Goal: Task Accomplishment & Management: Manage account settings

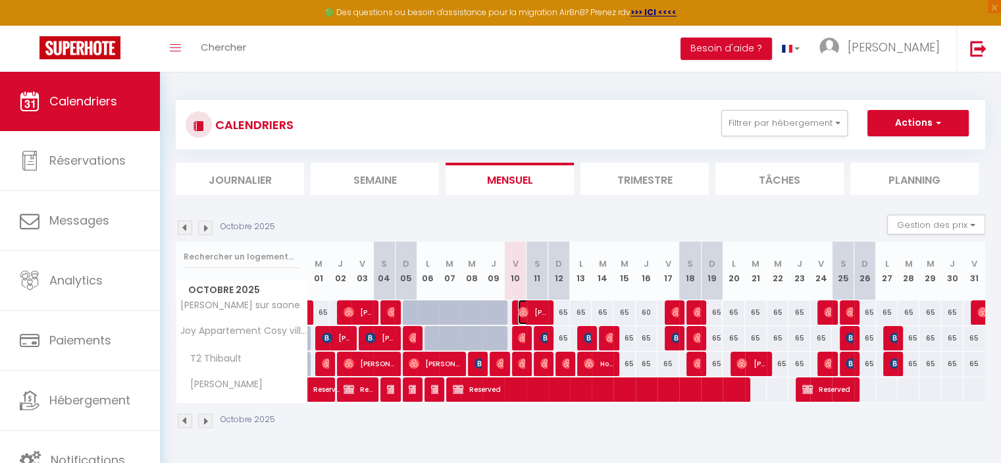
click at [524, 309] on img at bounding box center [523, 312] width 11 height 11
select select "OK"
select select "0"
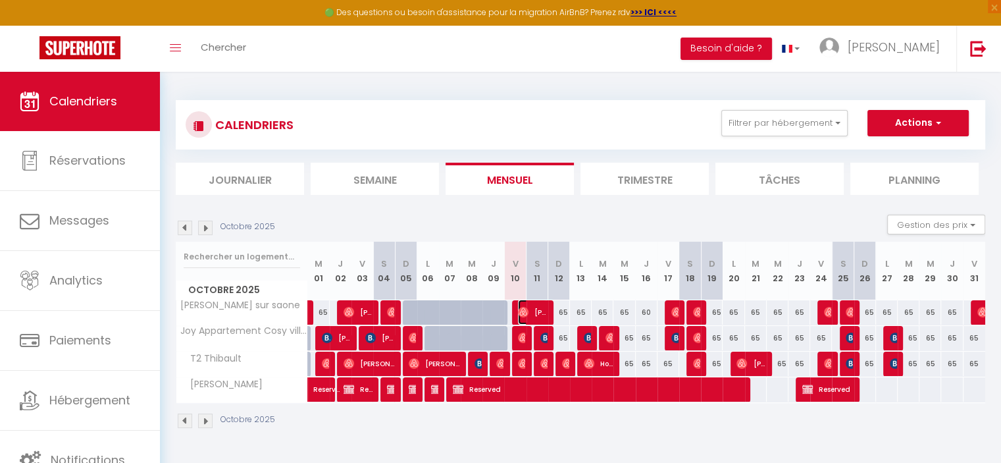
select select "1"
select select
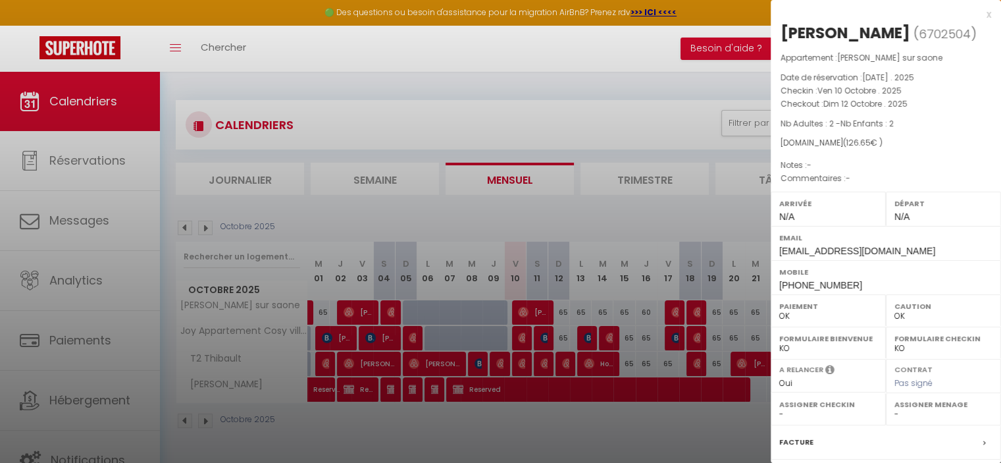
click at [63, 220] on div at bounding box center [500, 231] width 1001 height 463
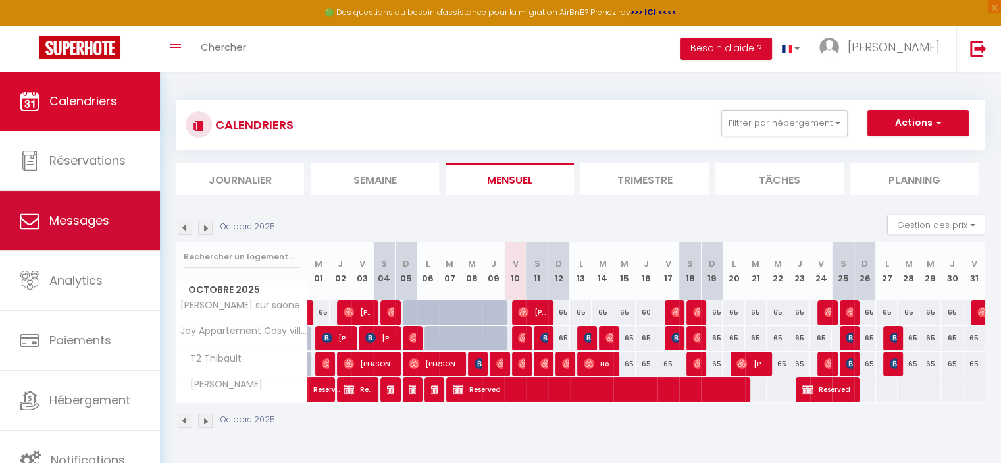
click at [84, 222] on span "Messages" at bounding box center [79, 220] width 60 height 16
select select "message"
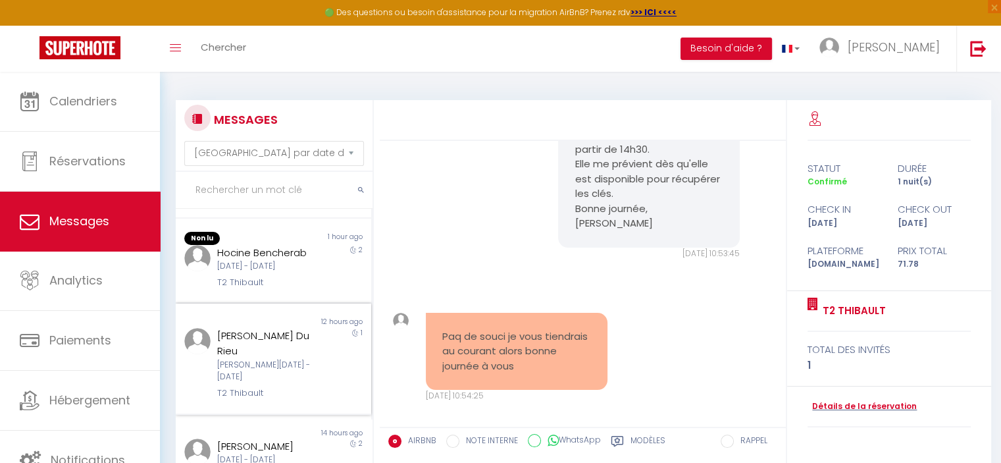
scroll to position [263, 0]
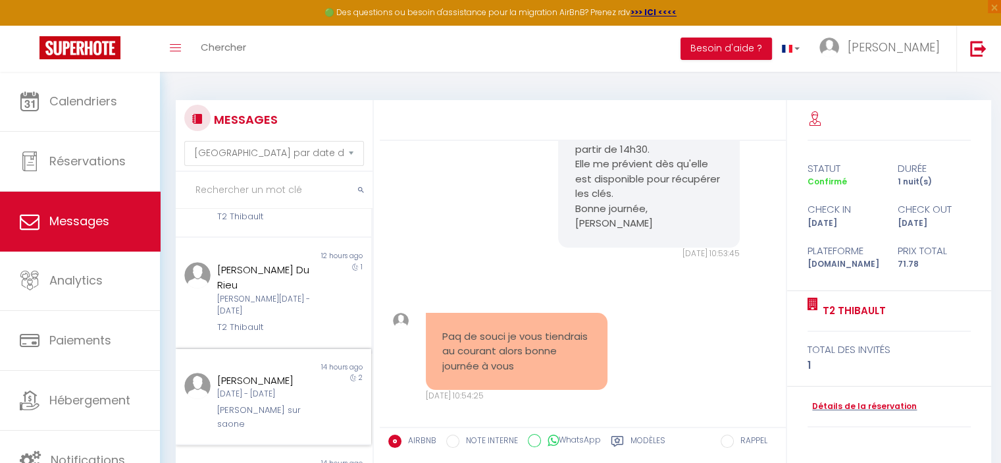
click at [266, 388] on div "Ven 10 Oct - Dim 12 Oct" at bounding box center [265, 394] width 97 height 13
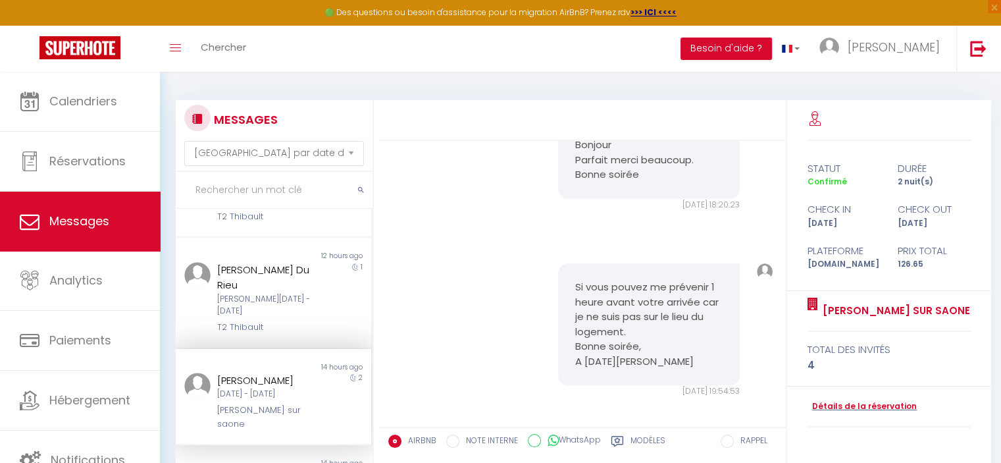
scroll to position [2331, 0]
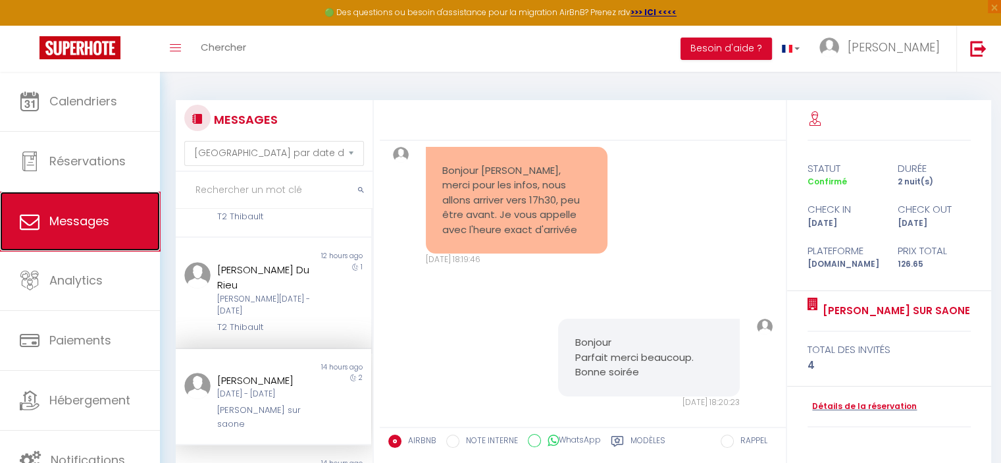
click at [90, 222] on span "Messages" at bounding box center [79, 221] width 60 height 16
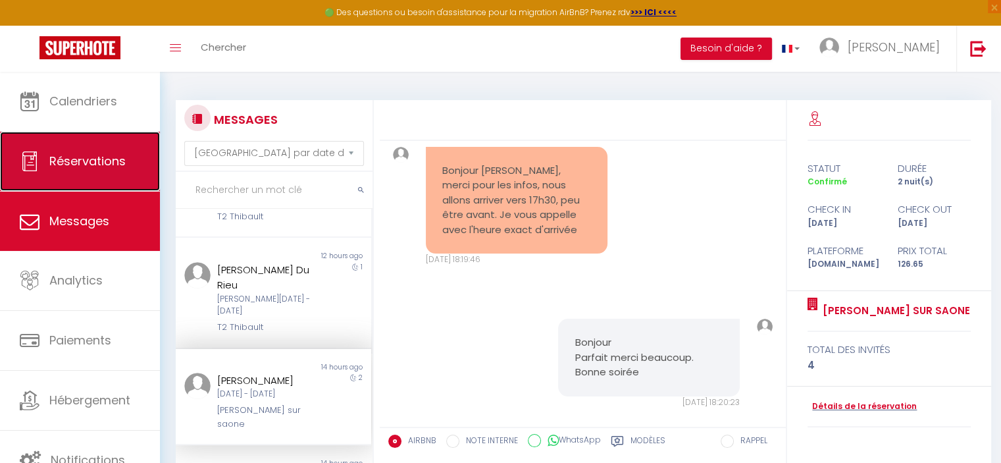
click at [84, 155] on span "Réservations" at bounding box center [87, 161] width 76 height 16
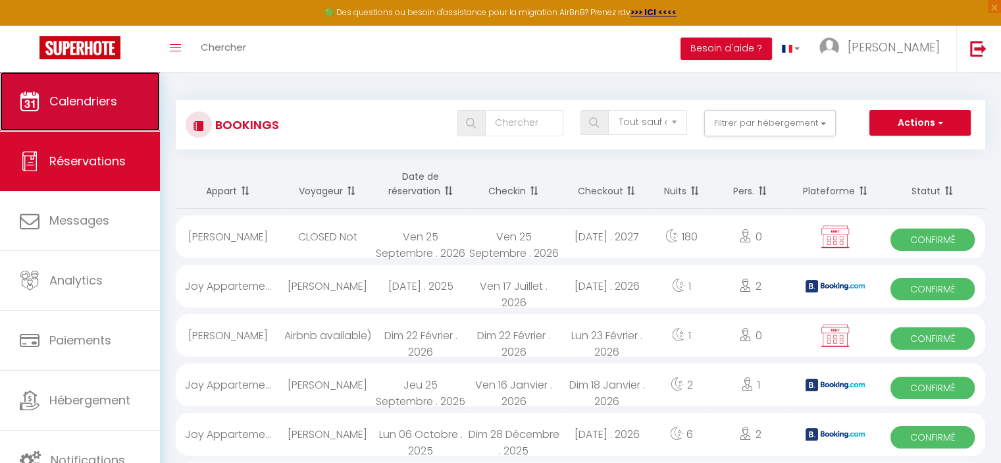
click at [95, 102] on span "Calendriers" at bounding box center [83, 101] width 68 height 16
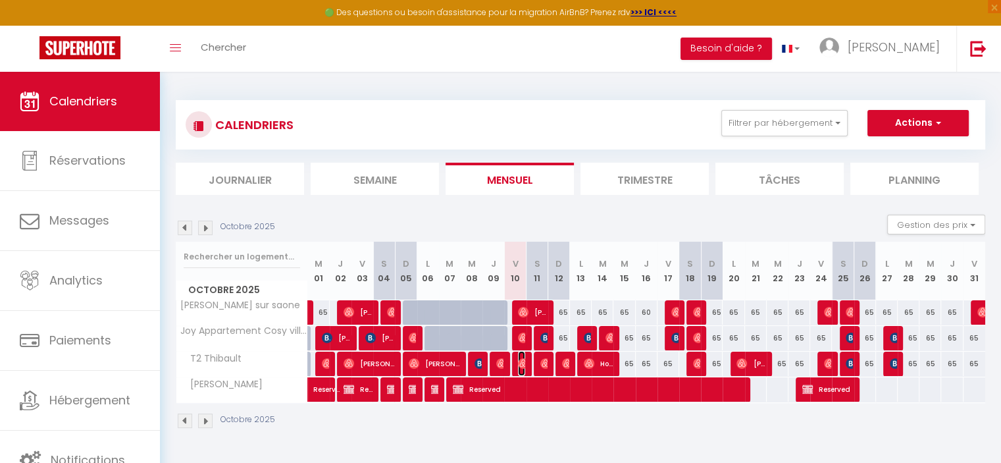
click at [523, 363] on img at bounding box center [523, 363] width 11 height 11
select select "OK"
select select "0"
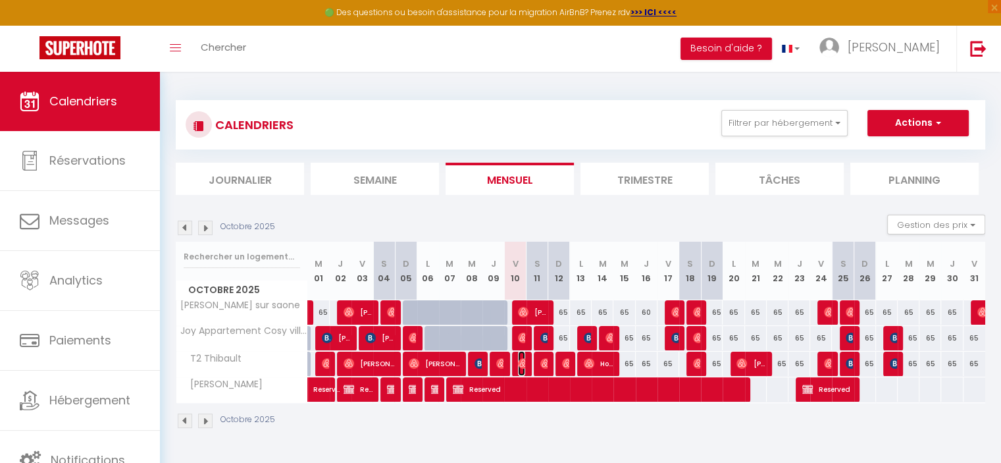
select select "1"
select select
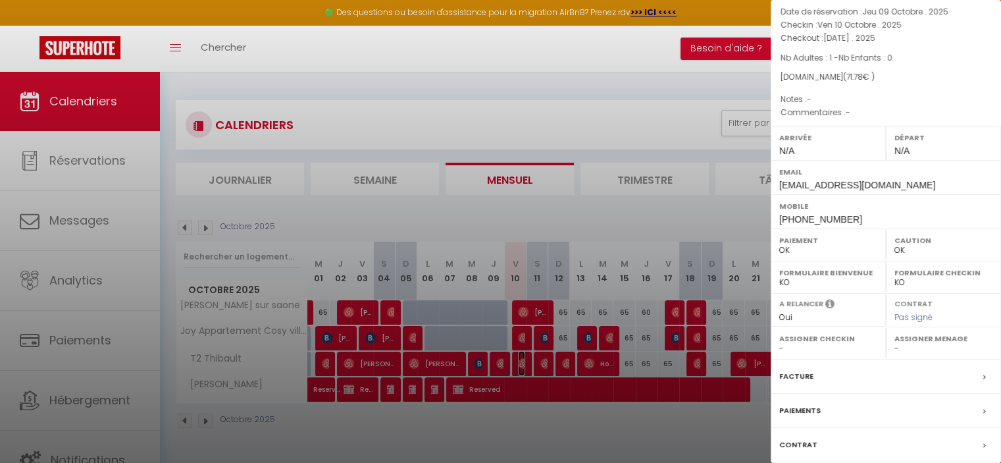
scroll to position [132, 0]
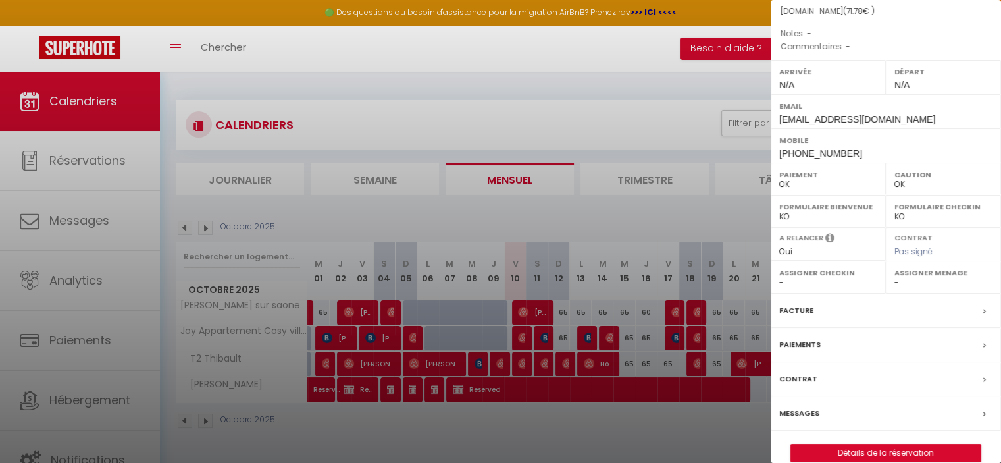
click at [983, 413] on icon at bounding box center [984, 414] width 3 height 8
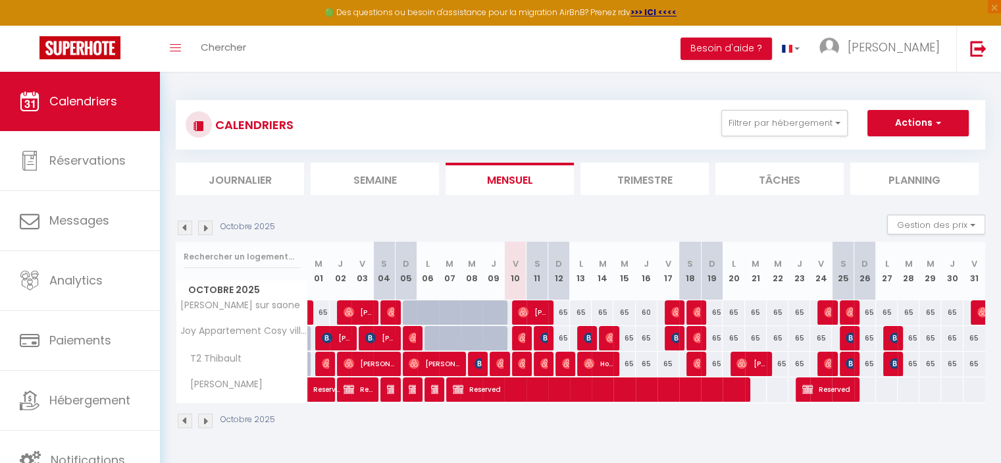
click at [755, 338] on div "65" at bounding box center [756, 338] width 22 height 24
type input "65"
type input "Mar 21 Octobre 2025"
type input "Mer 22 Octobre 2025"
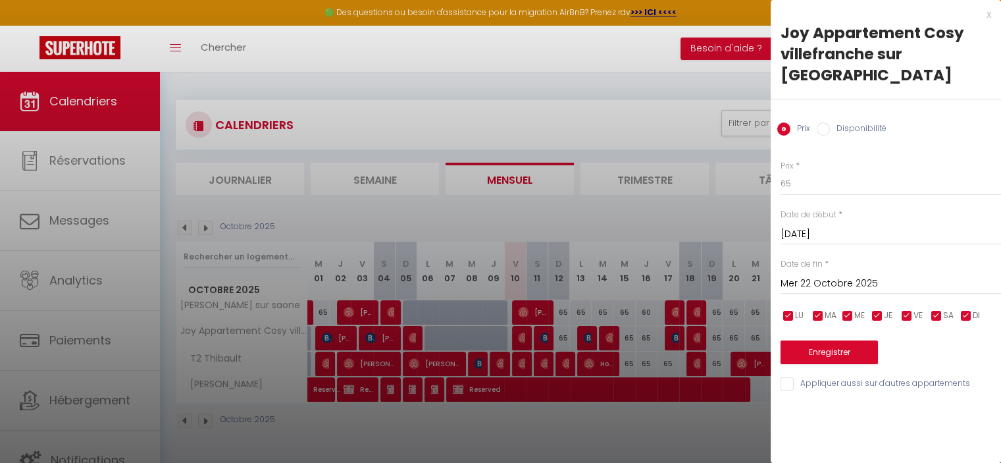
click at [824, 122] on input "Disponibilité" at bounding box center [823, 128] width 13 height 13
radio input "true"
radio input "false"
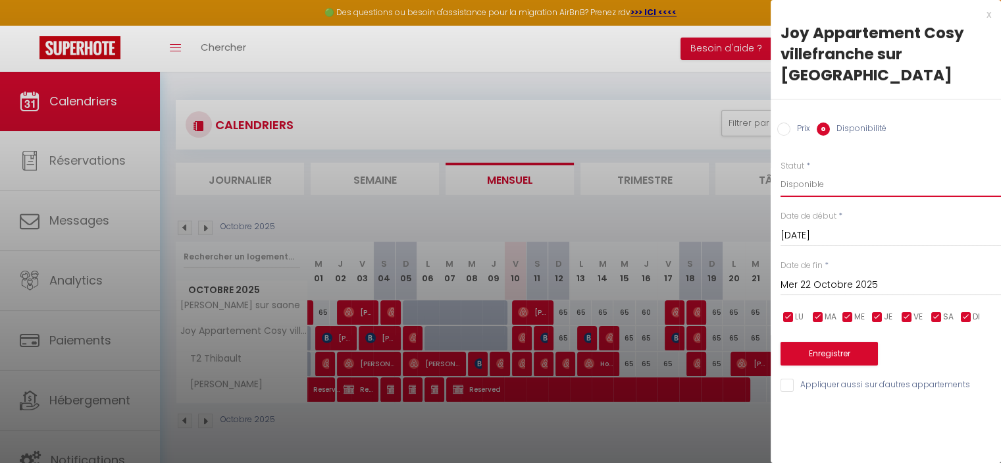
click at [810, 172] on select "Disponible Indisponible" at bounding box center [891, 184] width 220 height 25
select select "0"
click at [781, 172] on select "Disponible Indisponible" at bounding box center [891, 184] width 220 height 25
click at [828, 342] on button "Enregistrer" at bounding box center [829, 354] width 97 height 24
